Goal: Register for event/course

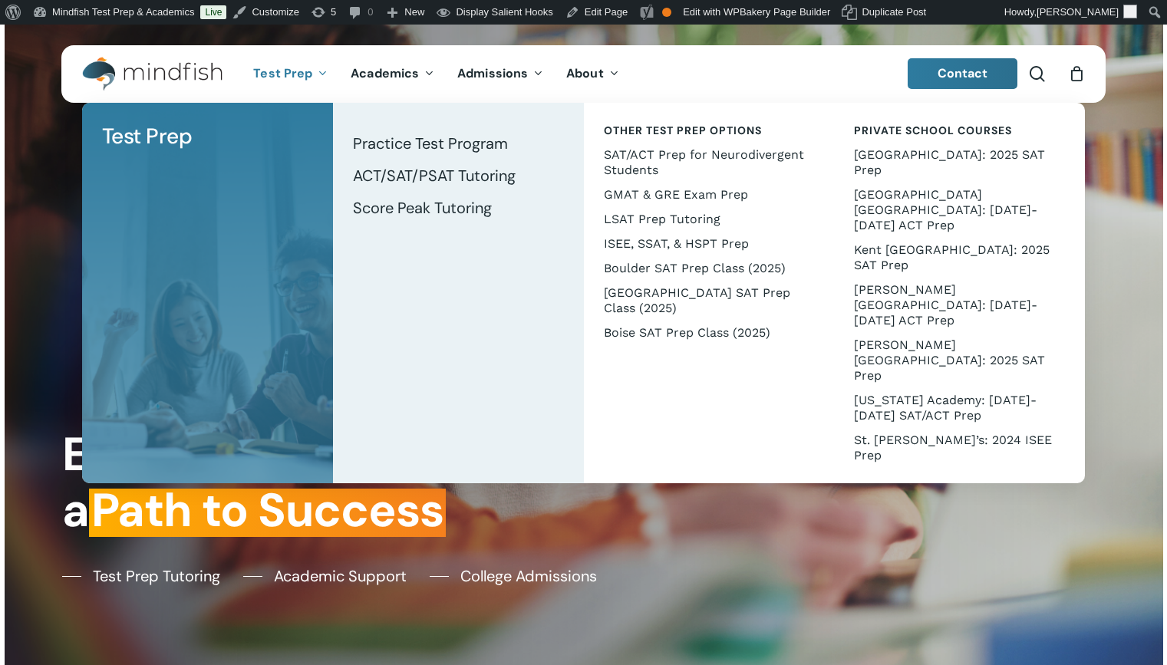
click at [288, 77] on span "Test Prep" at bounding box center [282, 73] width 59 height 16
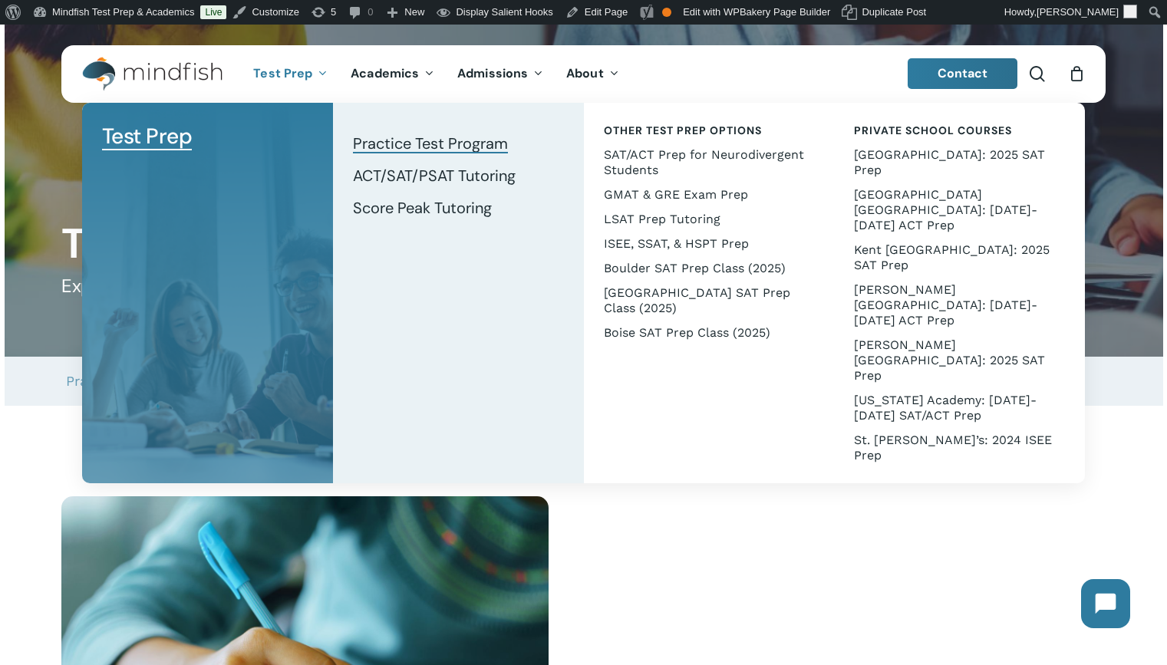
click at [398, 147] on span "Practice Test Program" at bounding box center [430, 143] width 155 height 20
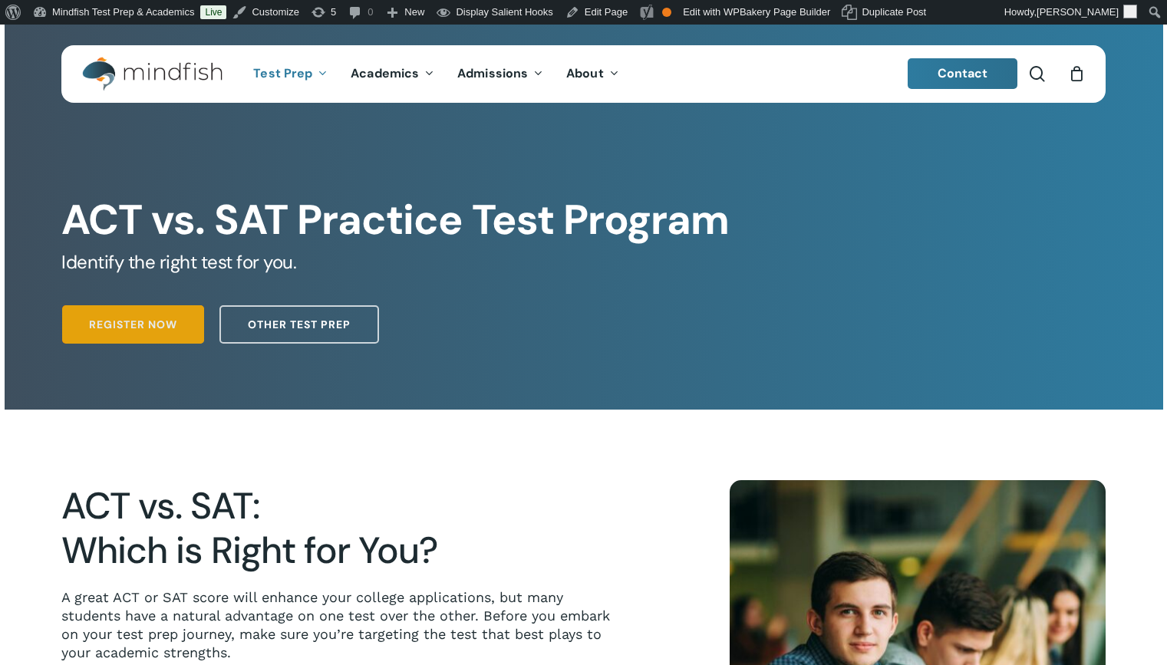
click at [137, 325] on span "Register Now" at bounding box center [133, 324] width 88 height 15
